Goal: Task Accomplishment & Management: Manage account settings

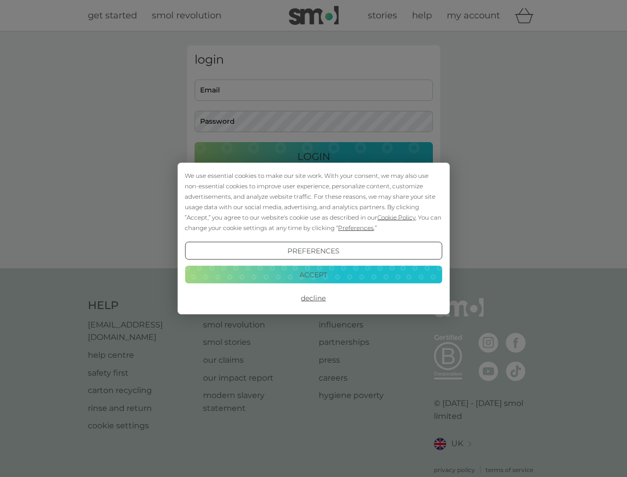
click at [397, 217] on span "Cookie Policy" at bounding box center [396, 216] width 38 height 7
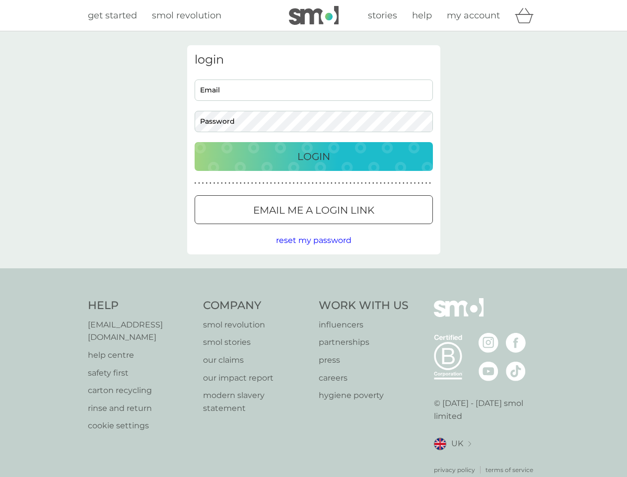
click at [355, 227] on div "login Email Password Login ● ● ● ● ● ● ● ● ● ● ● ● ● ● ● ● ● ● ● ● ● ● ● ● ● ● …" at bounding box center [313, 149] width 253 height 209
click at [313, 251] on div "login Email Password Login ● ● ● ● ● ● ● ● ● ● ● ● ● ● ● ● ● ● ● ● ● ● ● ● ● ● …" at bounding box center [313, 149] width 253 height 209
click at [313, 298] on div "Help [EMAIL_ADDRESS][DOMAIN_NAME] help centre safety first carton recycling rin…" at bounding box center [314, 386] width 452 height 176
click at [313, 274] on div "Help [EMAIL_ADDRESS][DOMAIN_NAME] help centre safety first carton recycling rin…" at bounding box center [313, 386] width 627 height 236
